Goal: Share content

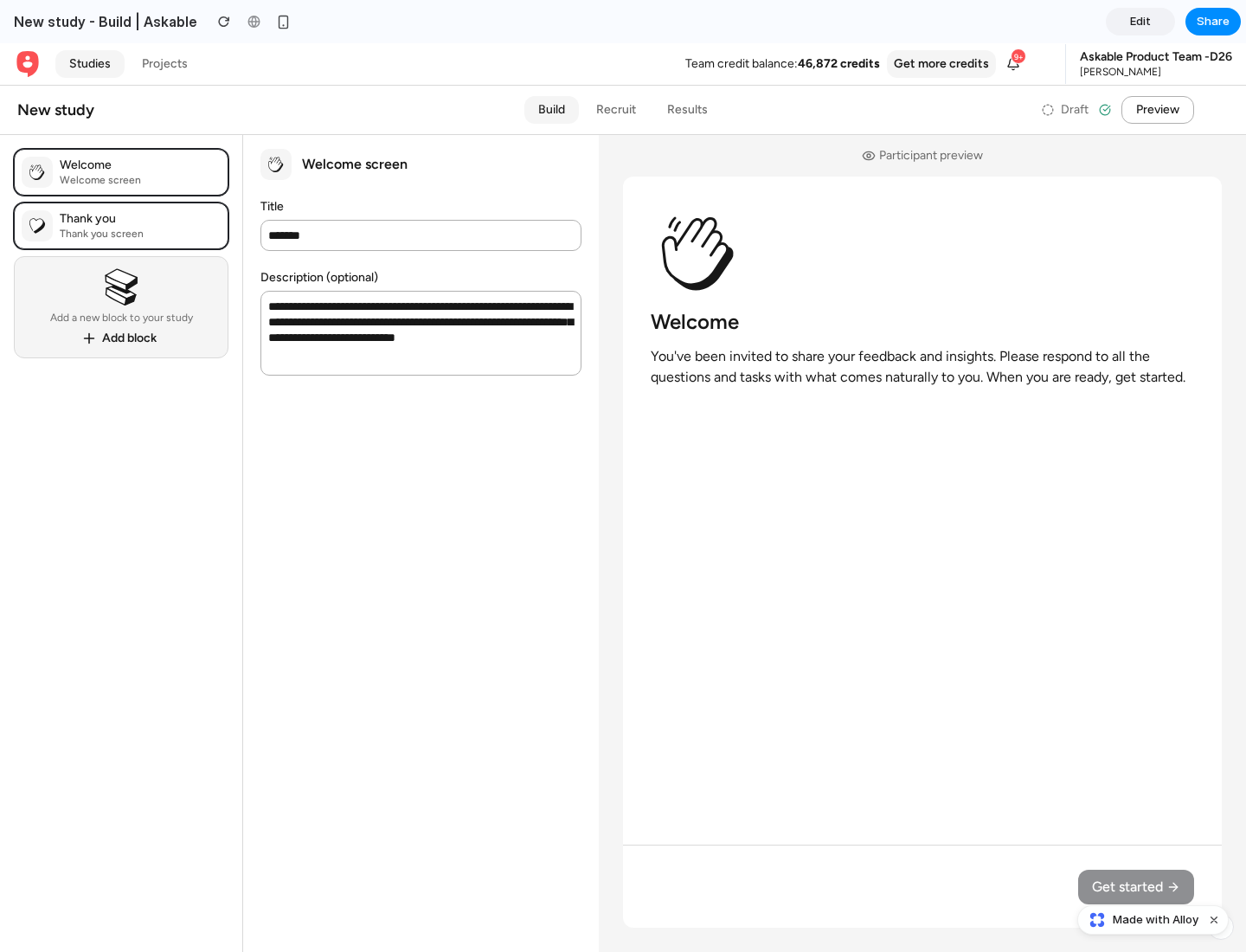
click at [1213, 21] on span "Share" at bounding box center [1213, 22] width 33 height 18
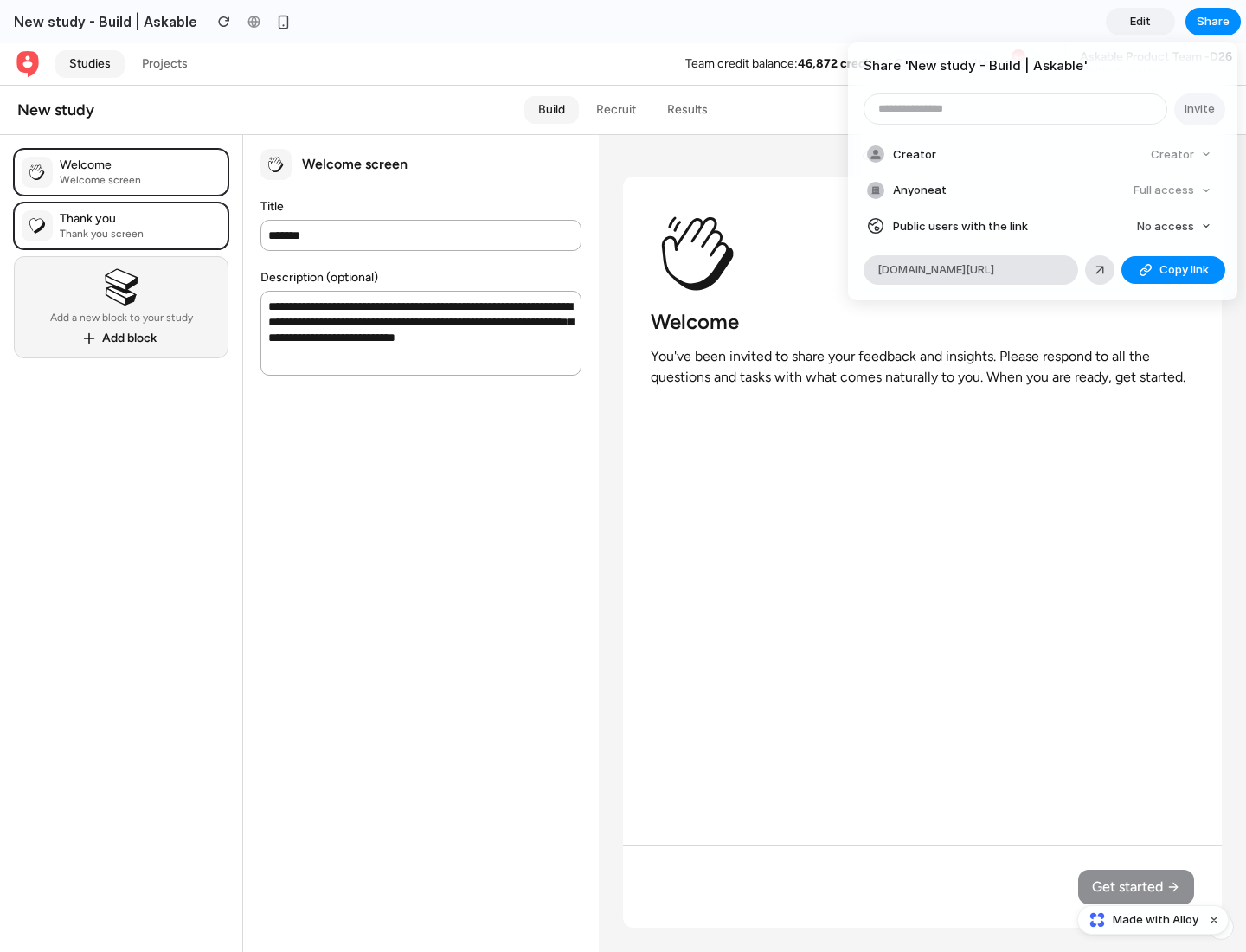
click at [1173, 270] on span "Copy link" at bounding box center [1185, 270] width 50 height 18
click at [1156, 919] on div "Share ' New study - Build | Askable ' Invite Creator Creator Anyone at Full acc…" at bounding box center [623, 476] width 1246 height 952
